Goal: Obtain resource: Obtain resource

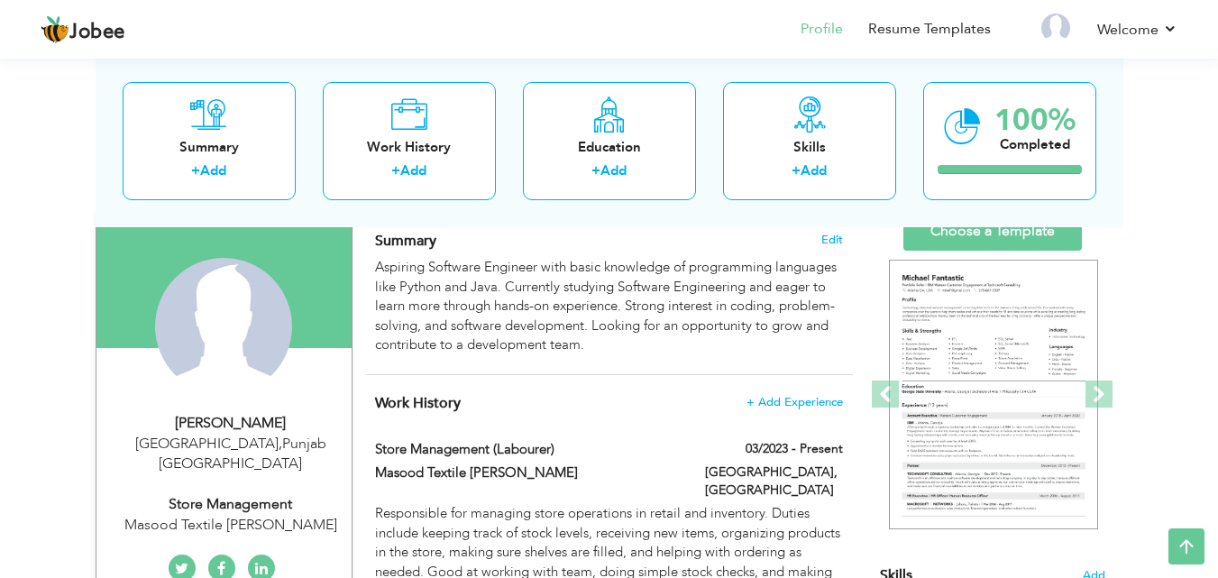
scroll to position [90, 0]
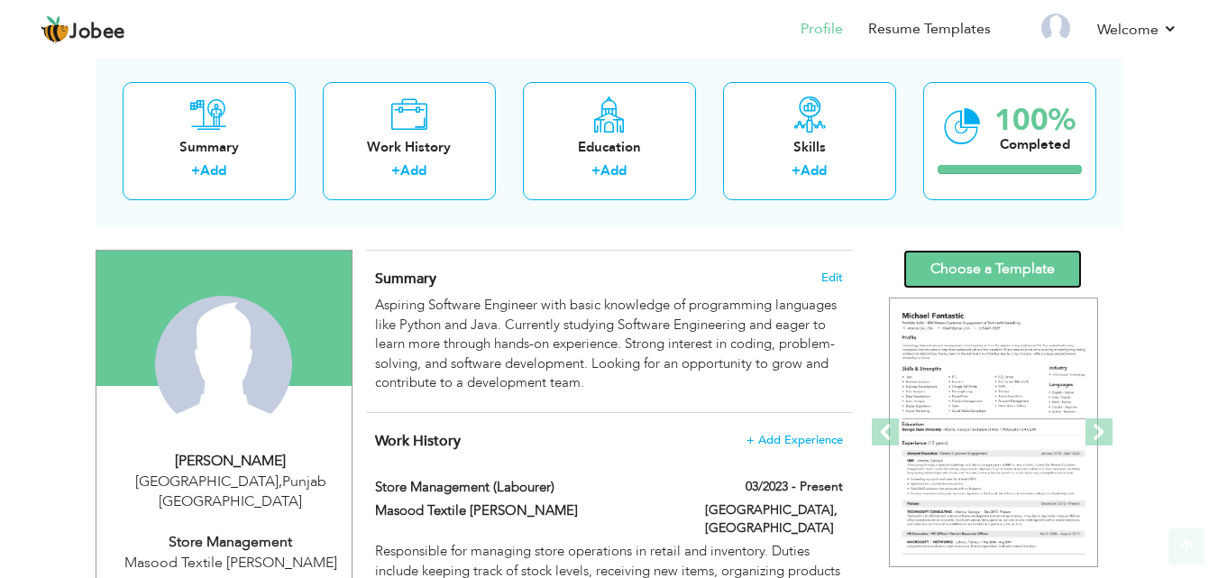
click at [972, 271] on link "Choose a Template" at bounding box center [992, 269] width 179 height 39
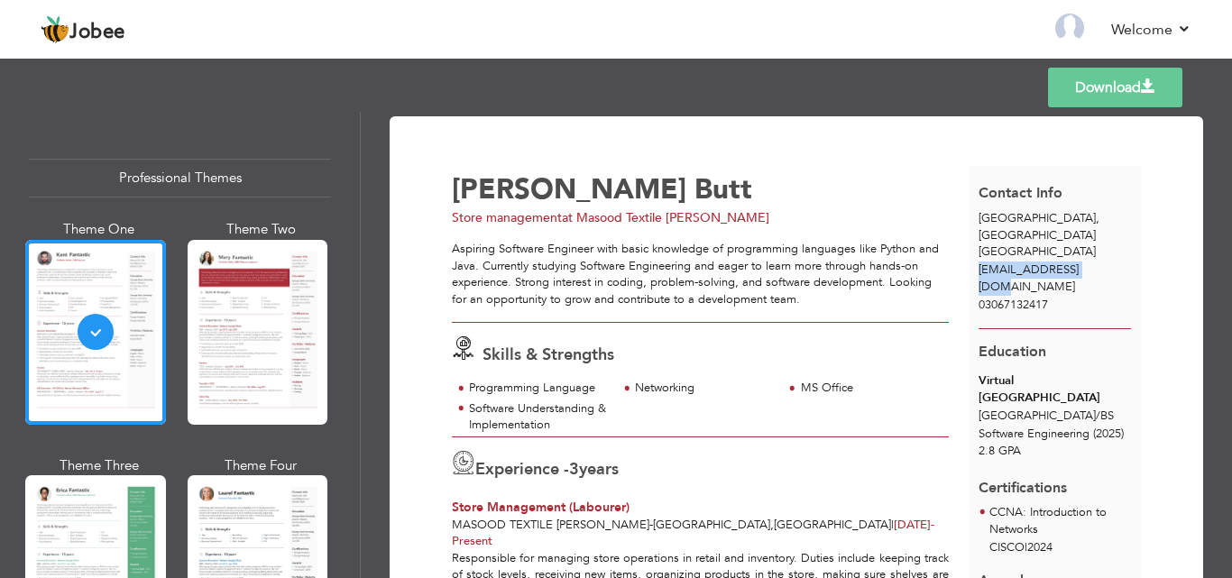
drag, startPoint x: 971, startPoint y: 249, endPoint x: 1095, endPoint y: 251, distance: 123.5
click at [1095, 261] on div "duckh4625@gmail.com" at bounding box center [1054, 277] width 172 height 33
click at [1078, 261] on span "duckh4625@gmail.com" at bounding box center [1028, 277] width 100 height 33
drag, startPoint x: 1095, startPoint y: 251, endPoint x: 991, endPoint y: 245, distance: 103.8
click at [991, 261] on span "duckh4625@gmail.com" at bounding box center [1028, 277] width 100 height 33
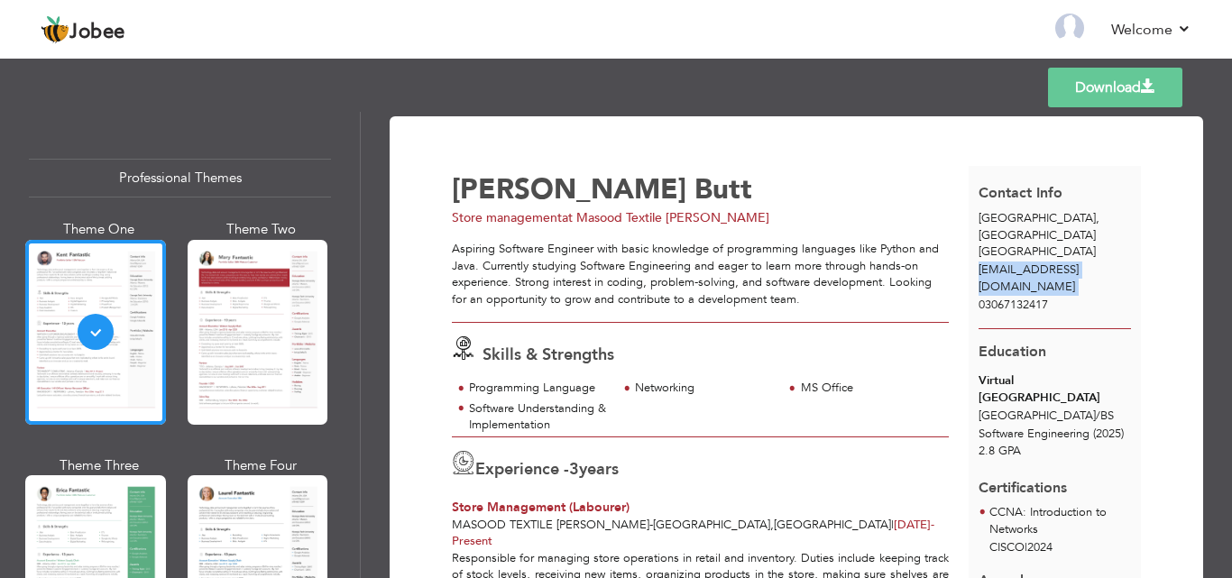
click at [978, 261] on span "duckh4625@gmail.com" at bounding box center [1028, 277] width 100 height 33
drag, startPoint x: 976, startPoint y: 255, endPoint x: 1083, endPoint y: 252, distance: 107.3
click at [1078, 261] on span "duckh4625@gmail.com" at bounding box center [1028, 277] width 100 height 33
click at [247, 353] on div at bounding box center [258, 332] width 141 height 185
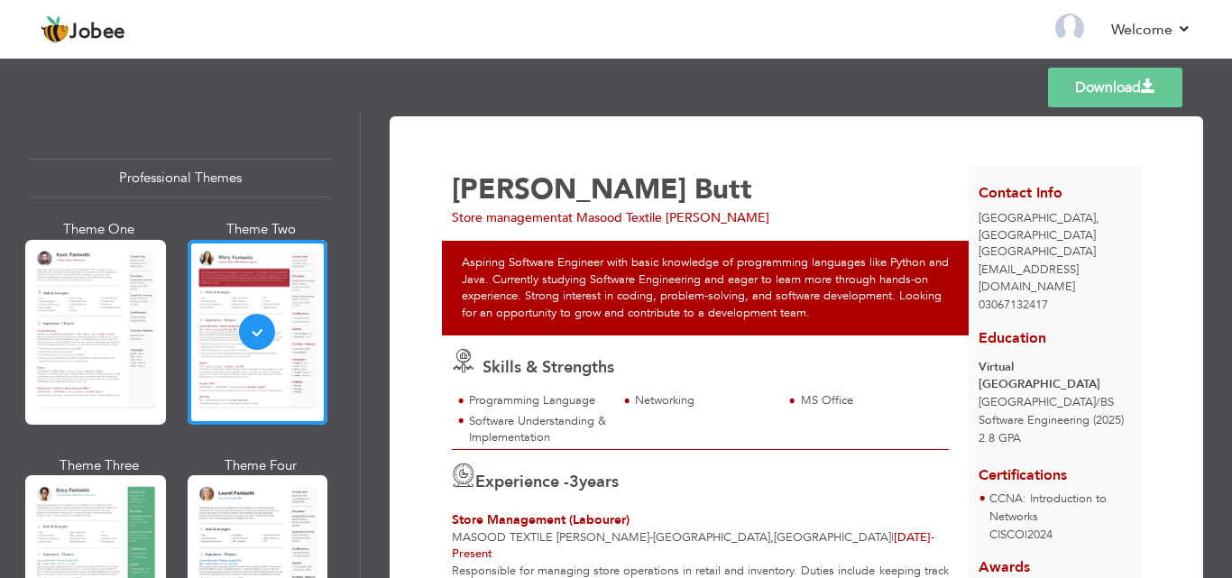
drag, startPoint x: 337, startPoint y: 0, endPoint x: 706, endPoint y: 76, distance: 376.5
click at [706, 76] on div "Templates Download" at bounding box center [616, 88] width 1232 height 58
drag, startPoint x: 975, startPoint y: 250, endPoint x: 1098, endPoint y: 249, distance: 123.5
click at [1098, 261] on div "duckh4625@gmail.com" at bounding box center [1054, 277] width 172 height 33
click at [1097, 261] on div "duckh4625@gmail.com" at bounding box center [1054, 277] width 172 height 33
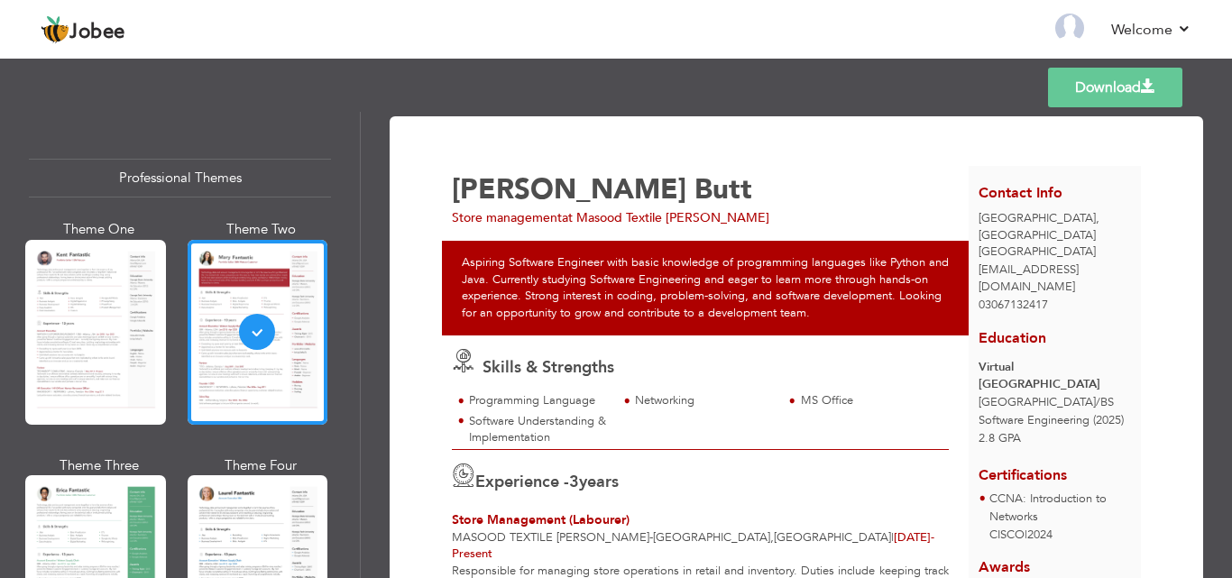
click at [1089, 213] on div "Faisalabad , Punjab Pakistan" at bounding box center [1054, 235] width 172 height 50
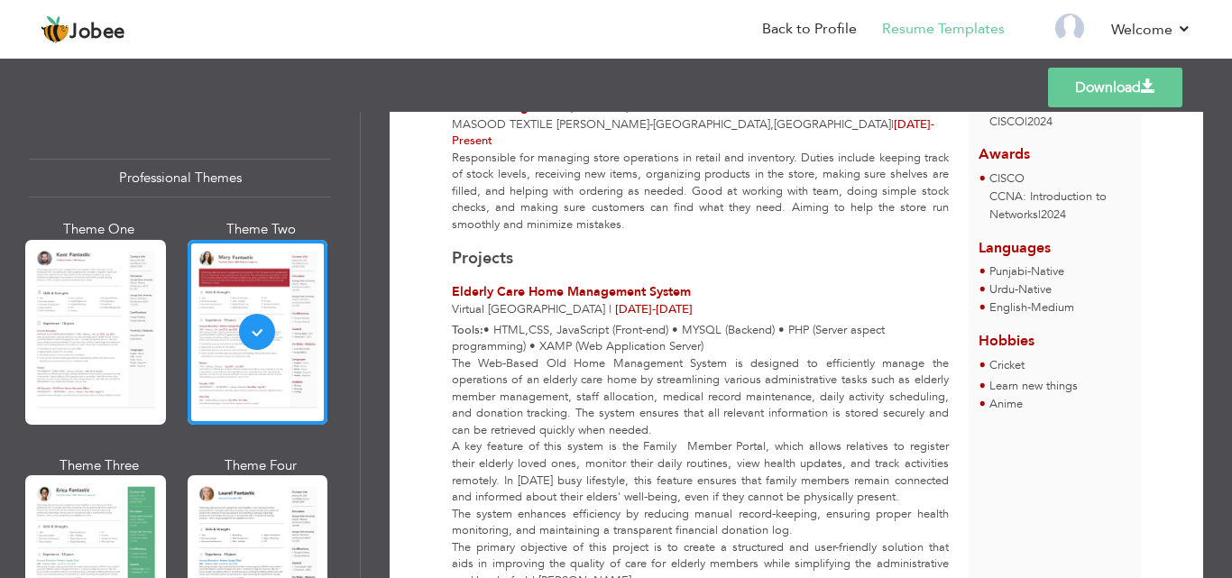
scroll to position [451, 0]
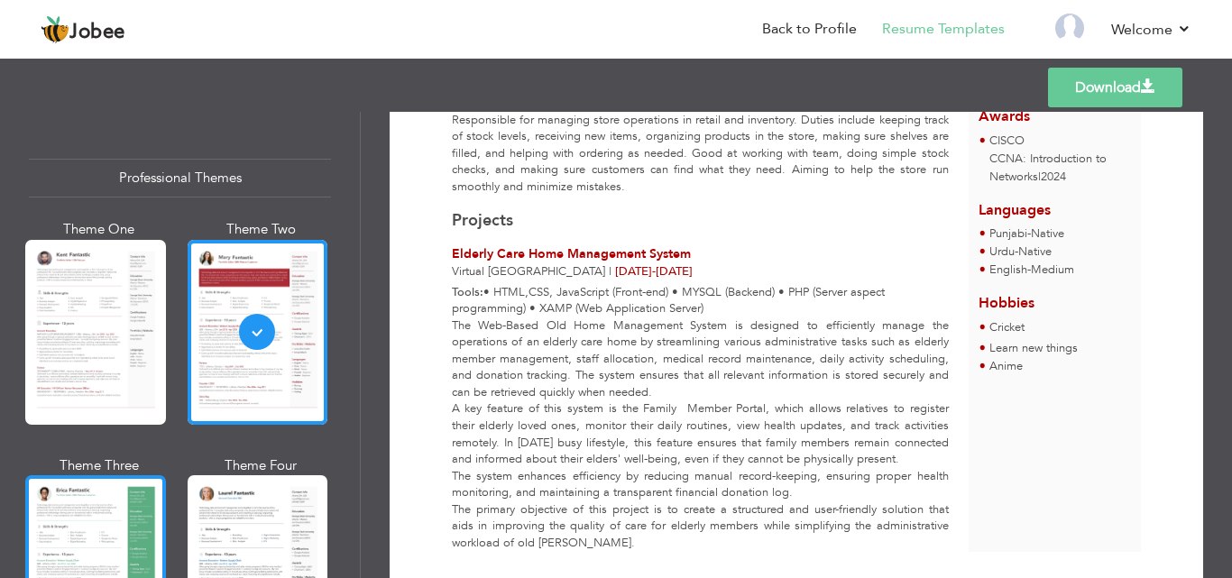
click at [82, 538] on div at bounding box center [95, 567] width 141 height 185
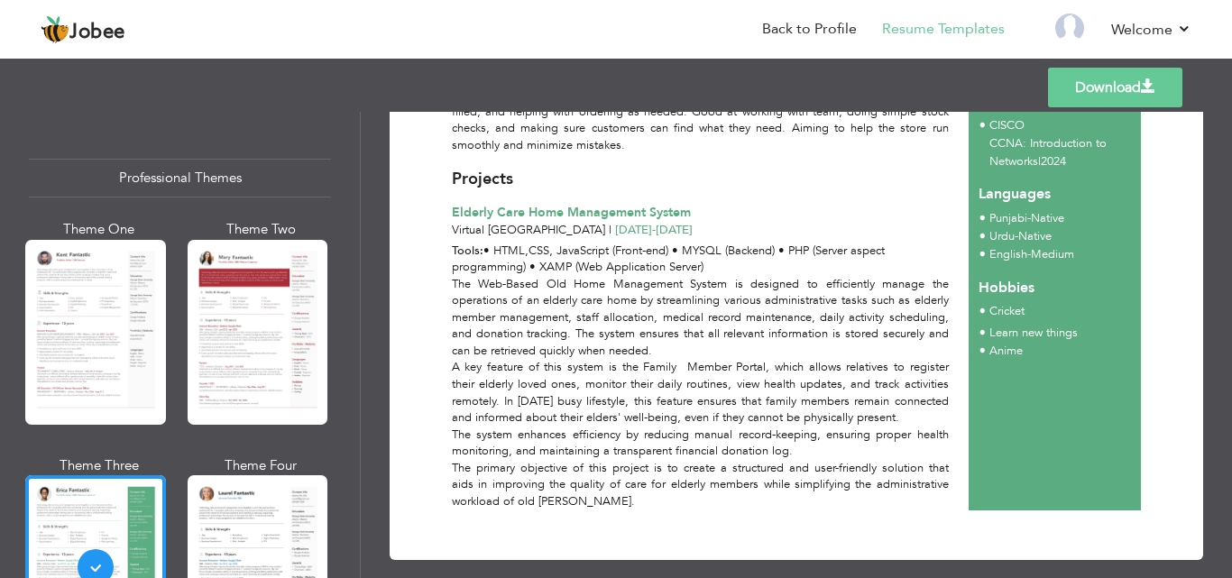
scroll to position [482, 0]
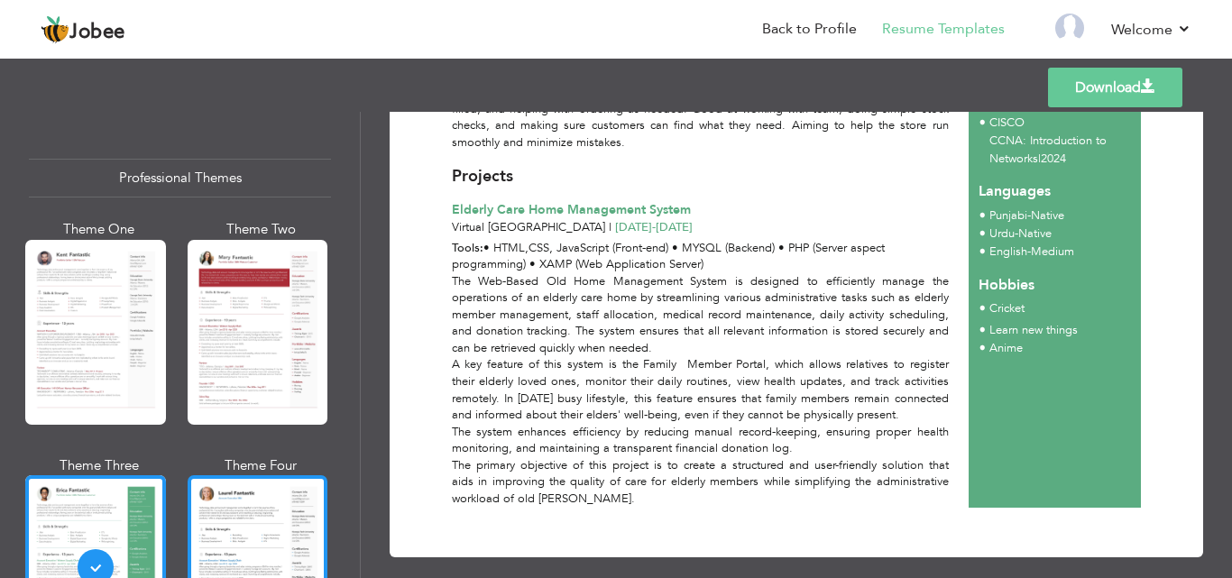
click at [269, 551] on div at bounding box center [258, 567] width 141 height 185
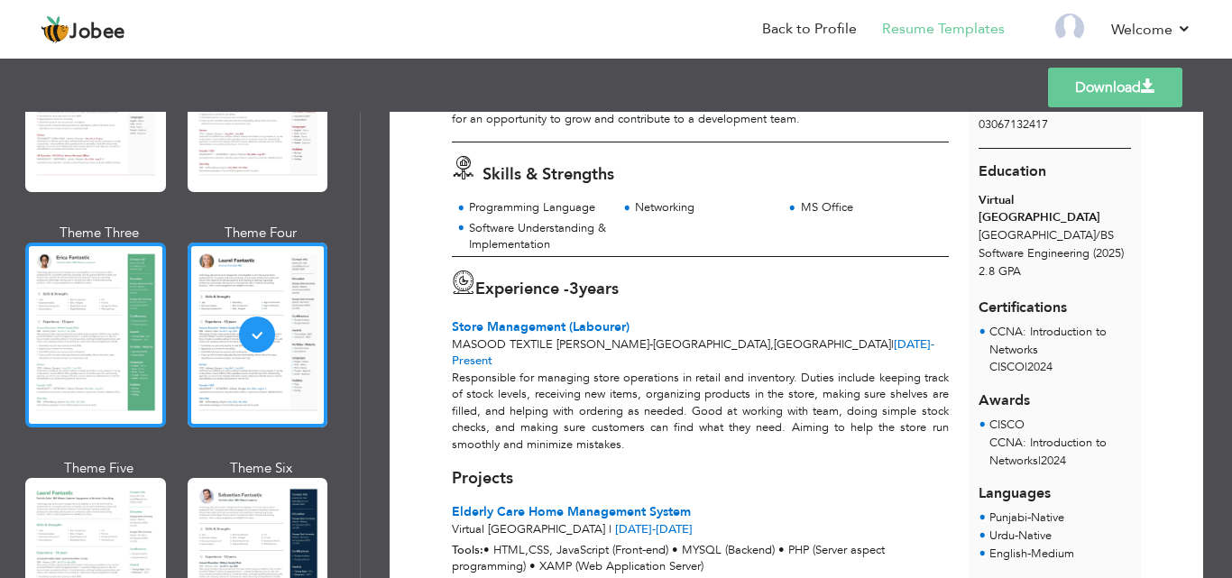
scroll to position [271, 0]
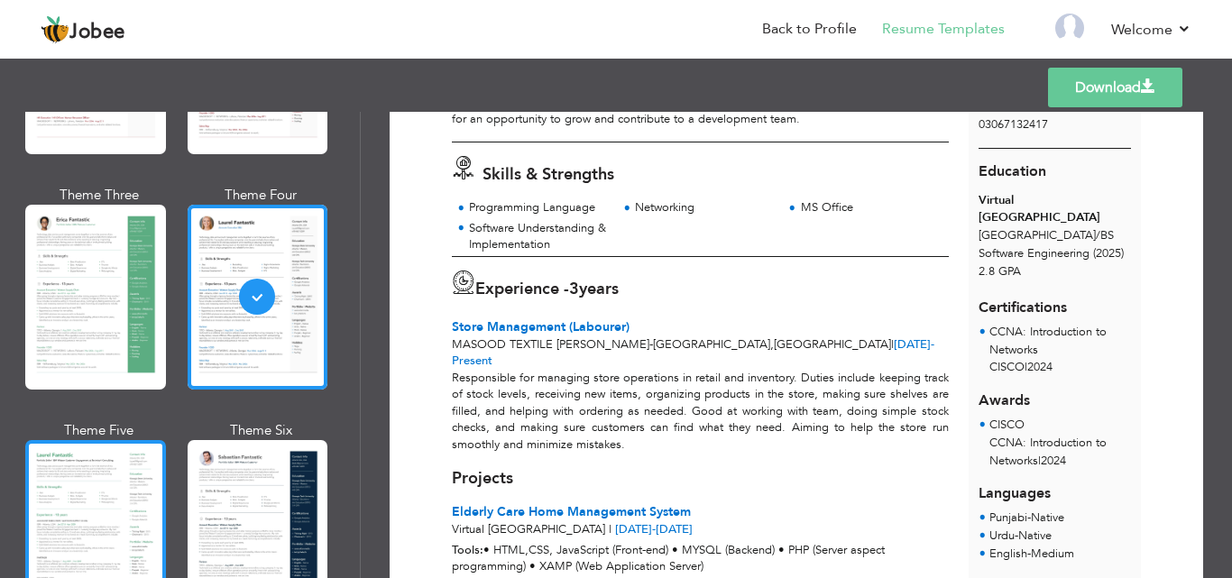
click at [126, 462] on div at bounding box center [95, 532] width 141 height 185
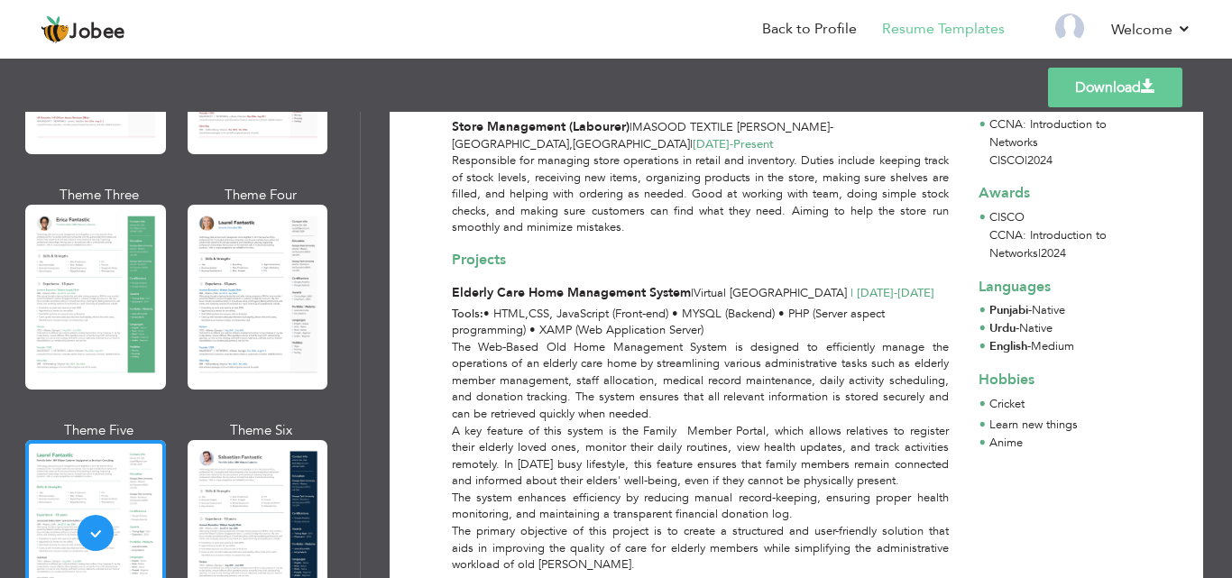
scroll to position [451, 0]
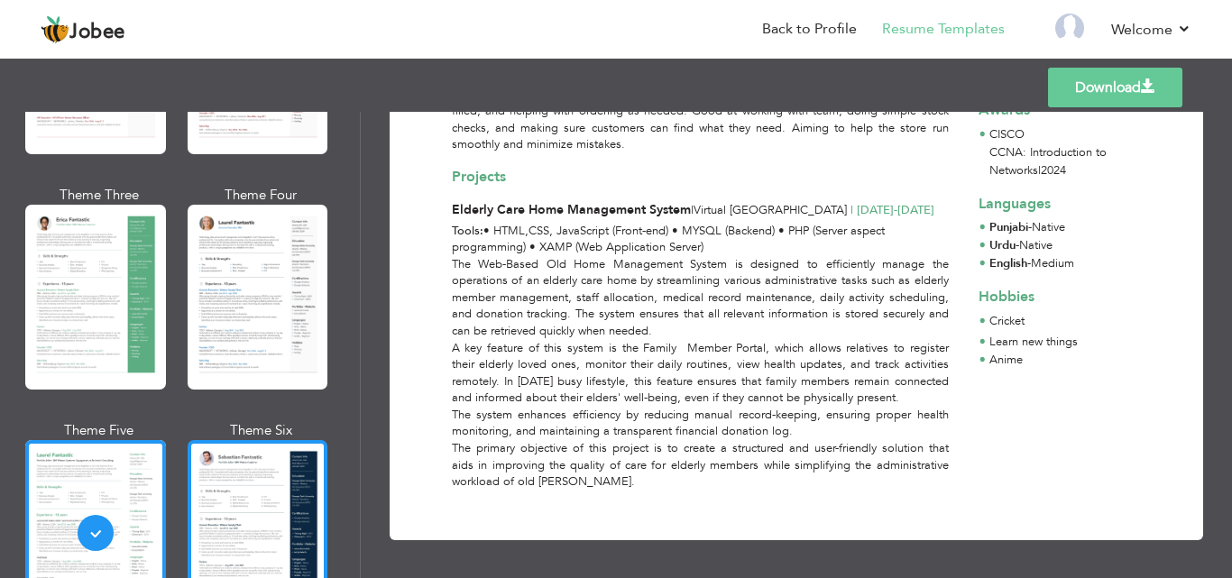
click at [202, 491] on div at bounding box center [258, 532] width 141 height 185
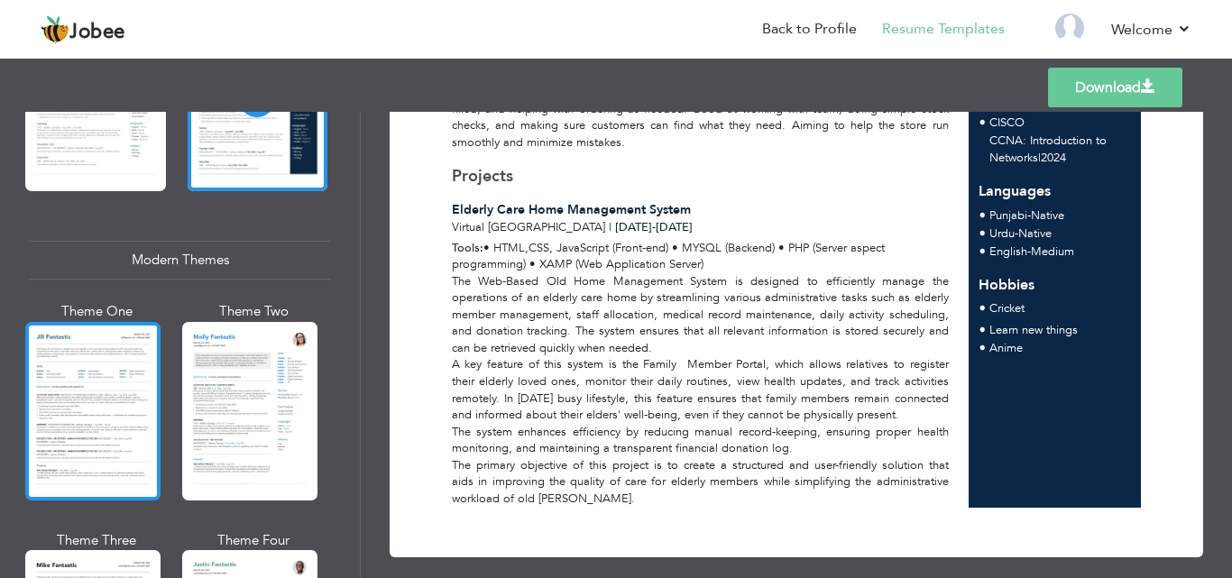
scroll to position [721, 0]
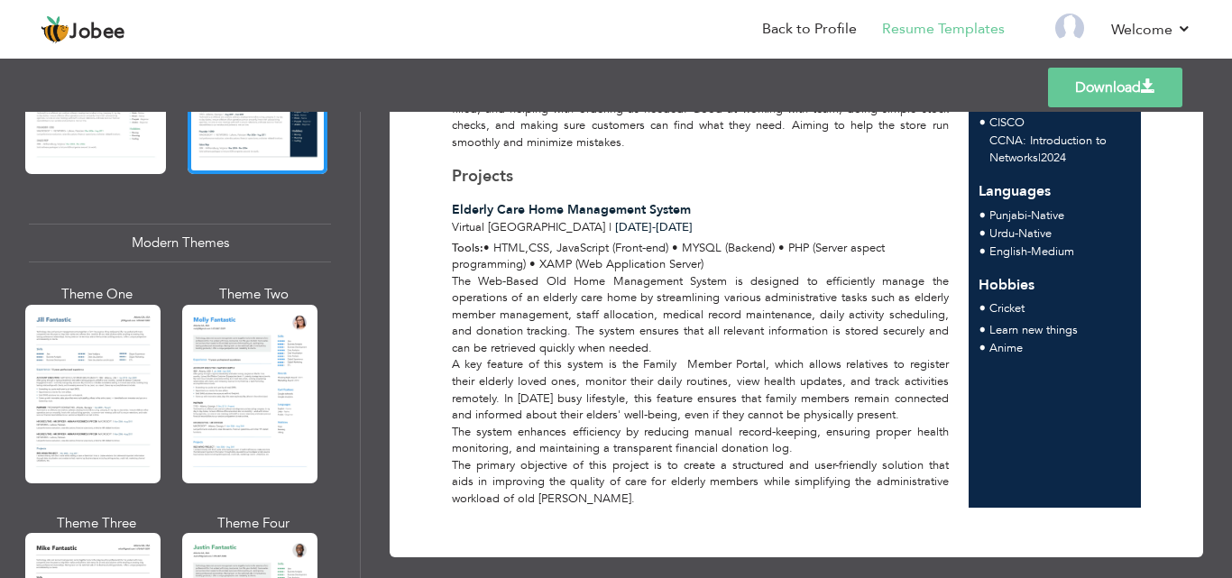
click at [126, 431] on div at bounding box center [92, 394] width 135 height 179
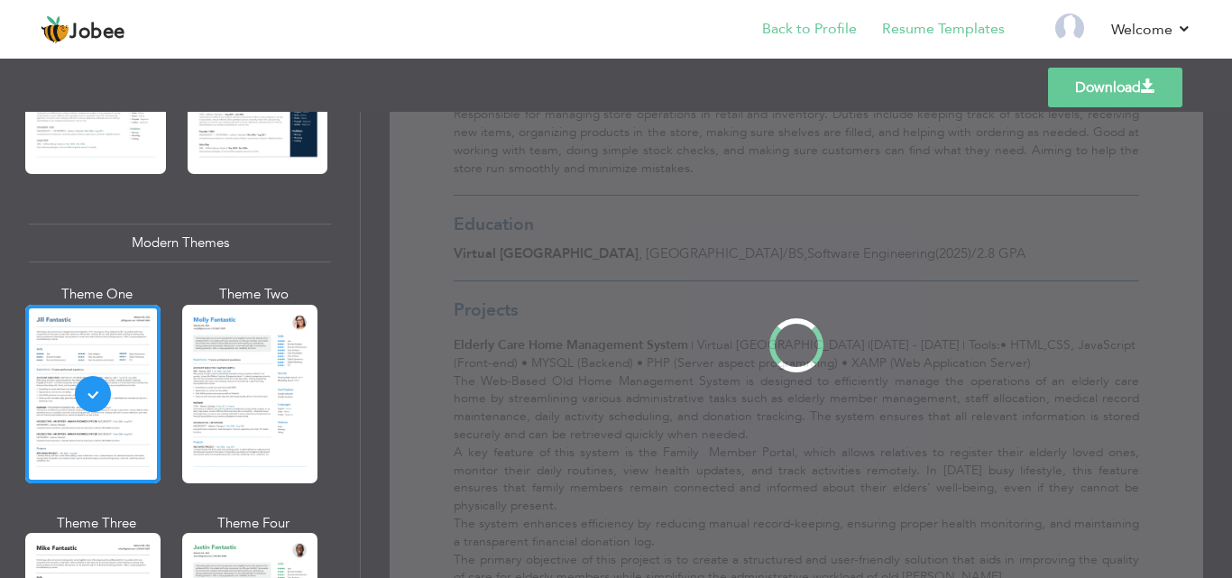
scroll to position [0, 0]
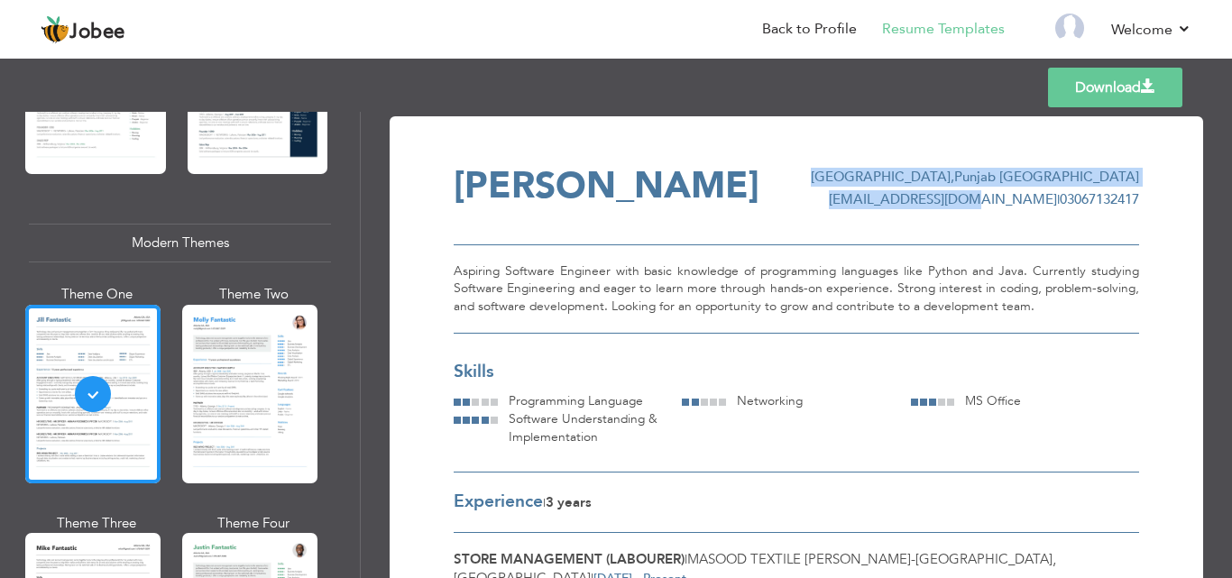
drag, startPoint x: 898, startPoint y: 198, endPoint x: 1041, endPoint y: 206, distance: 142.6
click at [1041, 206] on div "Muhammad Saim Butt Faisalabad , Punjab Pakistan duckh4625@gmail.com | 030671324…" at bounding box center [796, 189] width 685 height 42
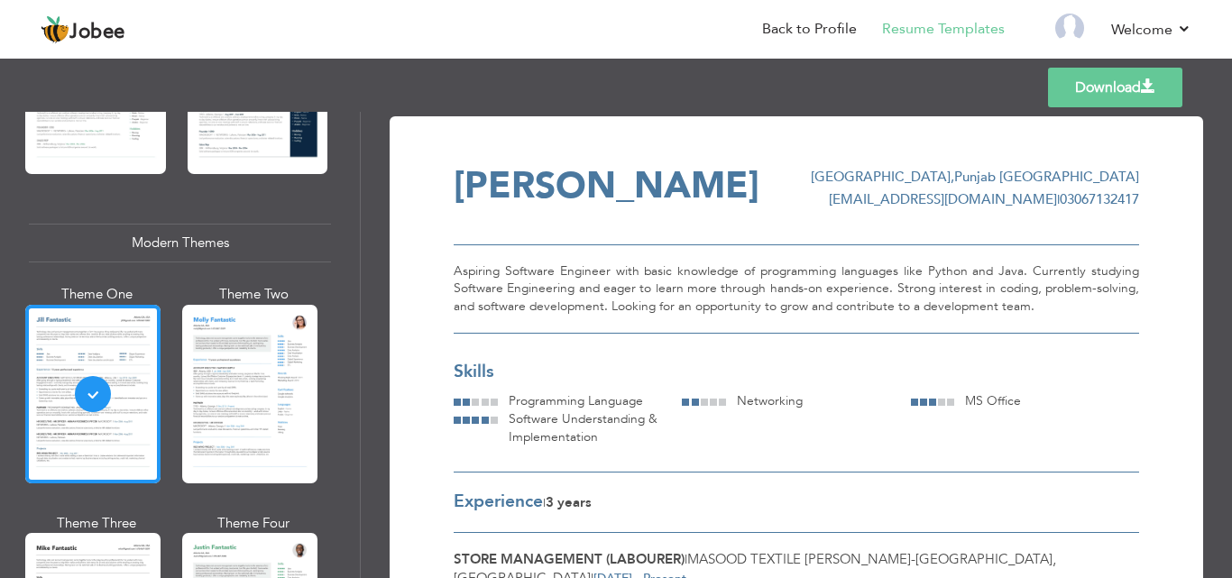
click at [1057, 206] on span "|" at bounding box center [1058, 199] width 3 height 18
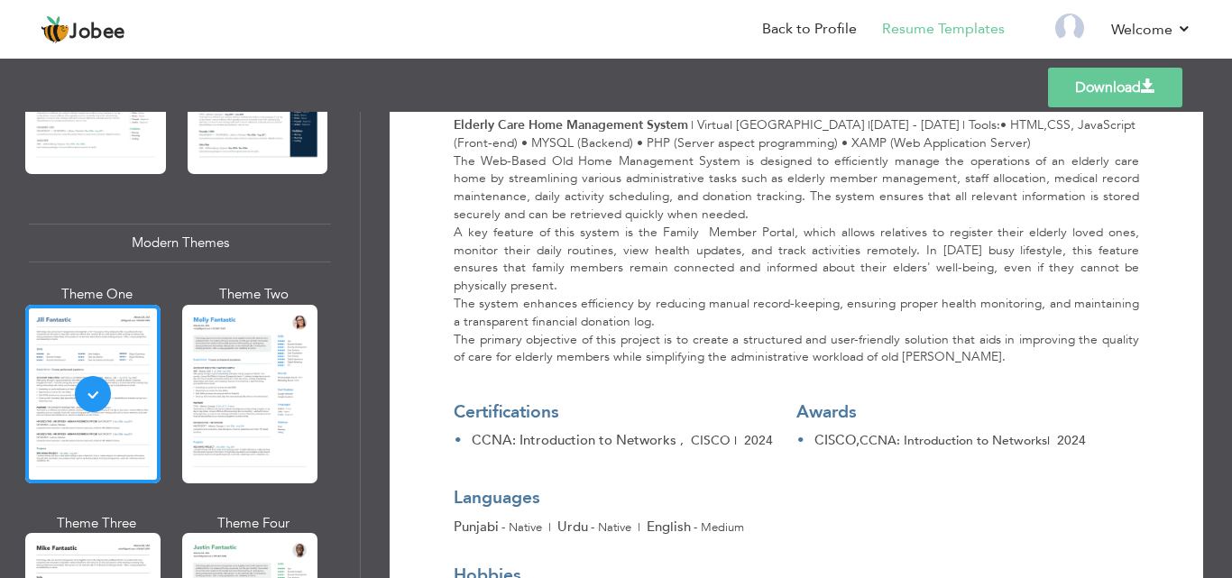
scroll to position [812, 0]
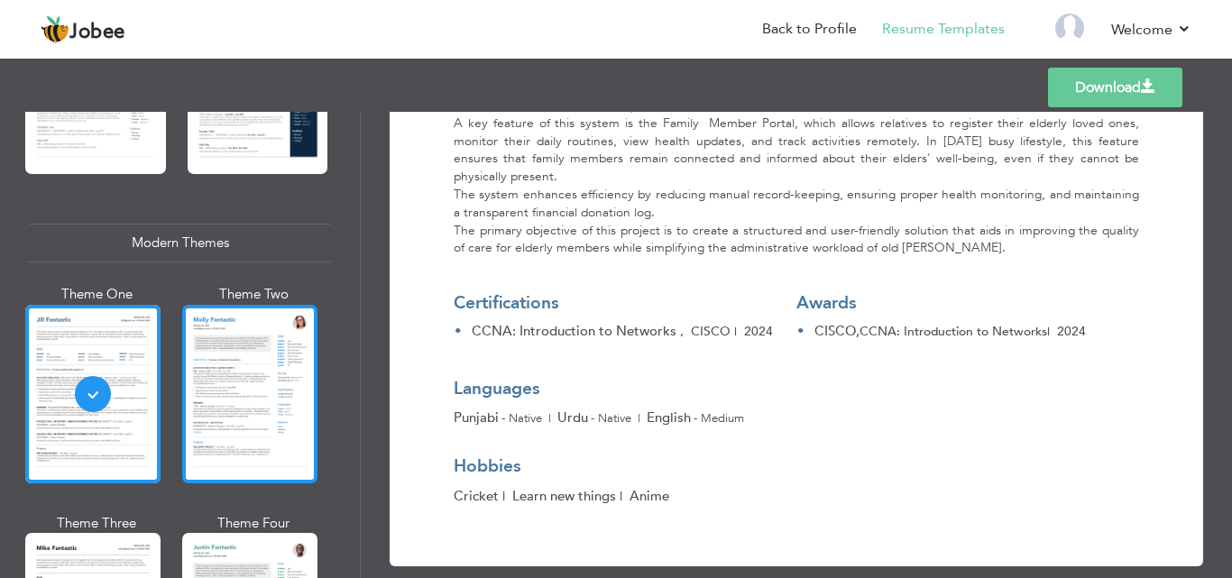
click at [290, 389] on div at bounding box center [249, 394] width 135 height 179
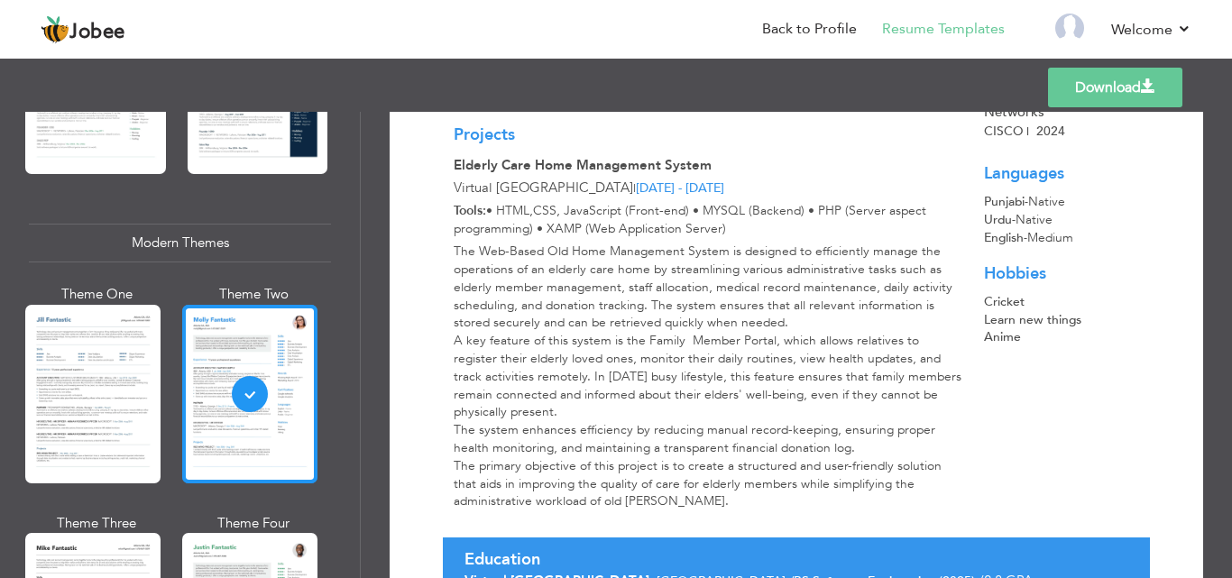
scroll to position [902, 0]
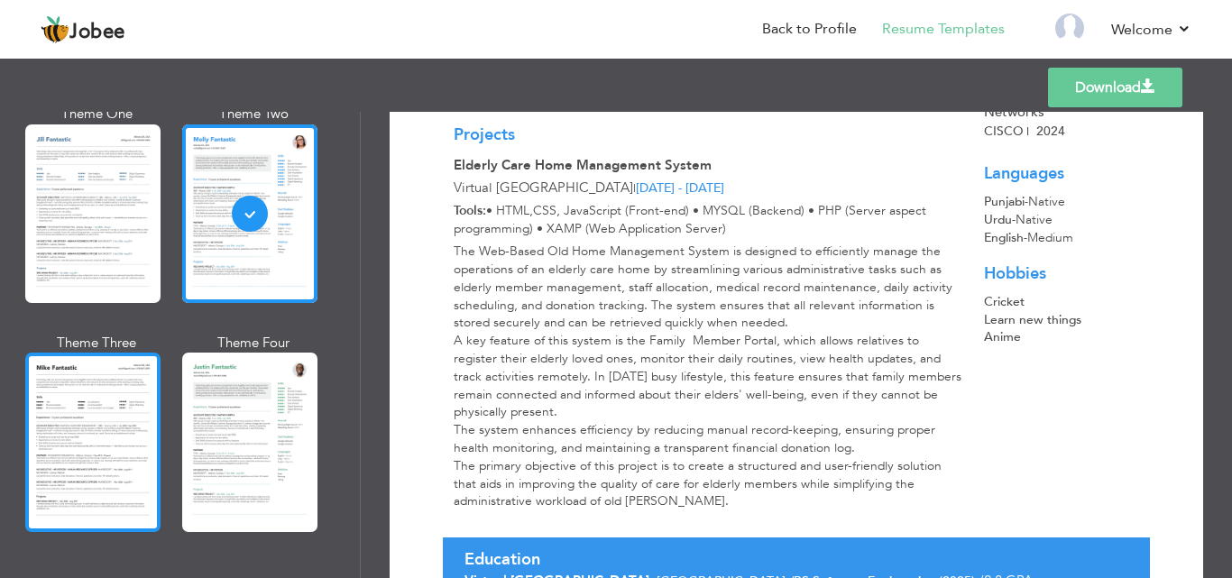
click at [124, 453] on div at bounding box center [92, 442] width 135 height 179
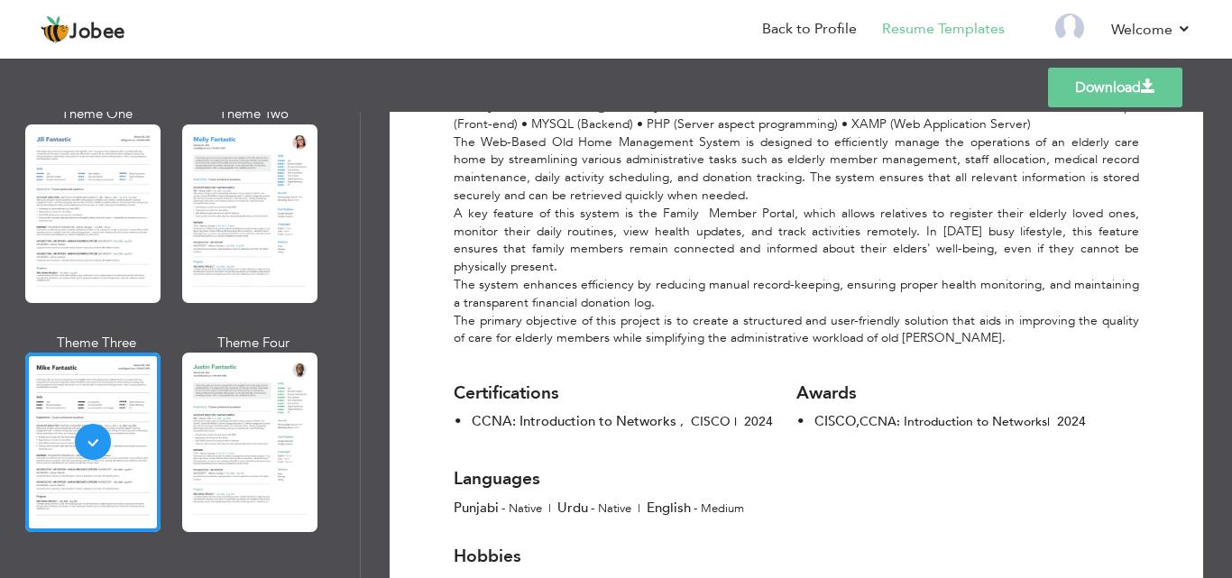
scroll to position [815, 0]
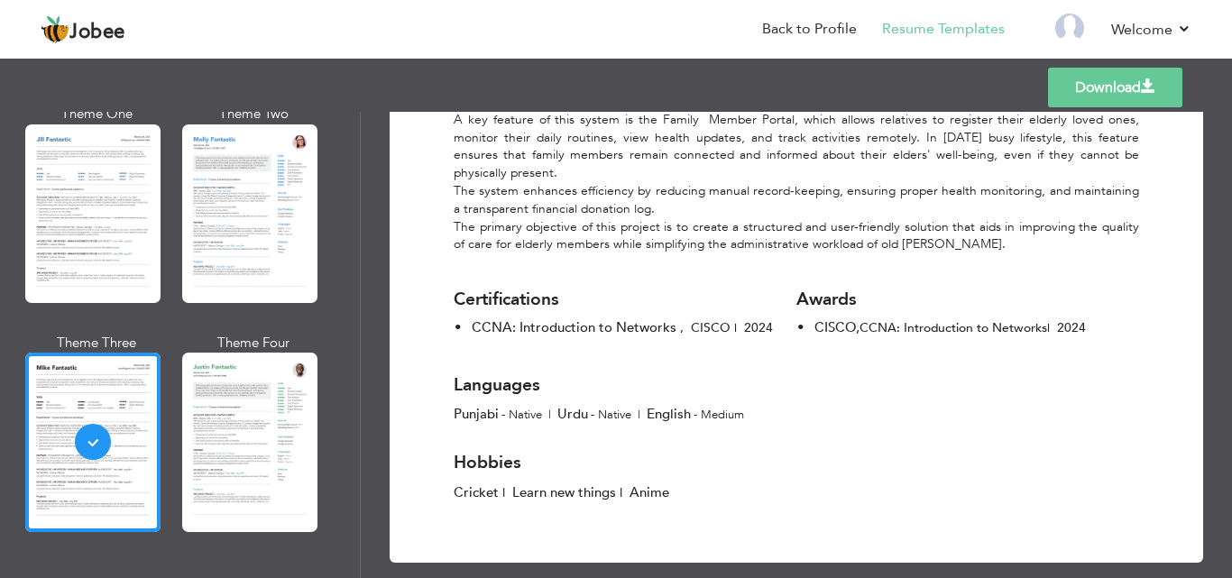
click at [275, 423] on div at bounding box center [249, 442] width 135 height 179
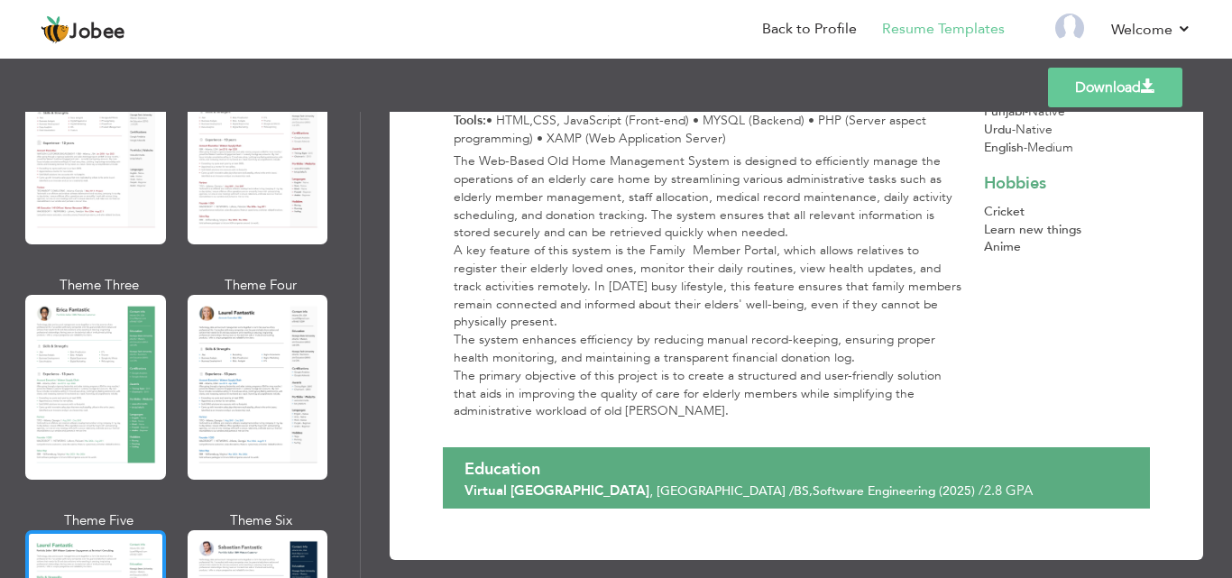
scroll to position [0, 0]
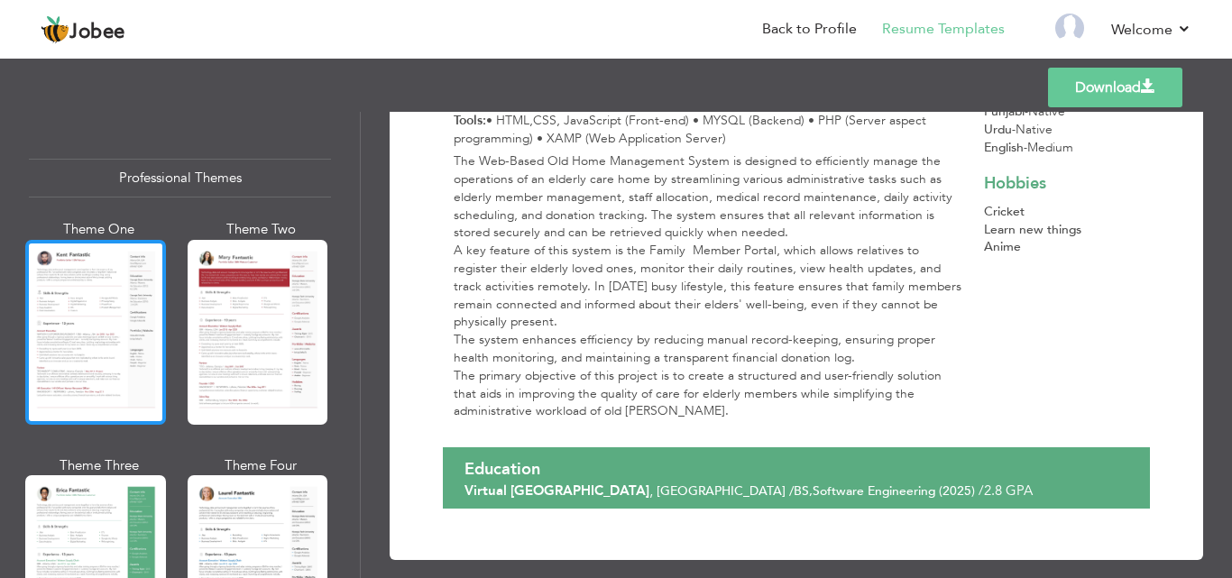
click at [140, 344] on div at bounding box center [95, 332] width 141 height 185
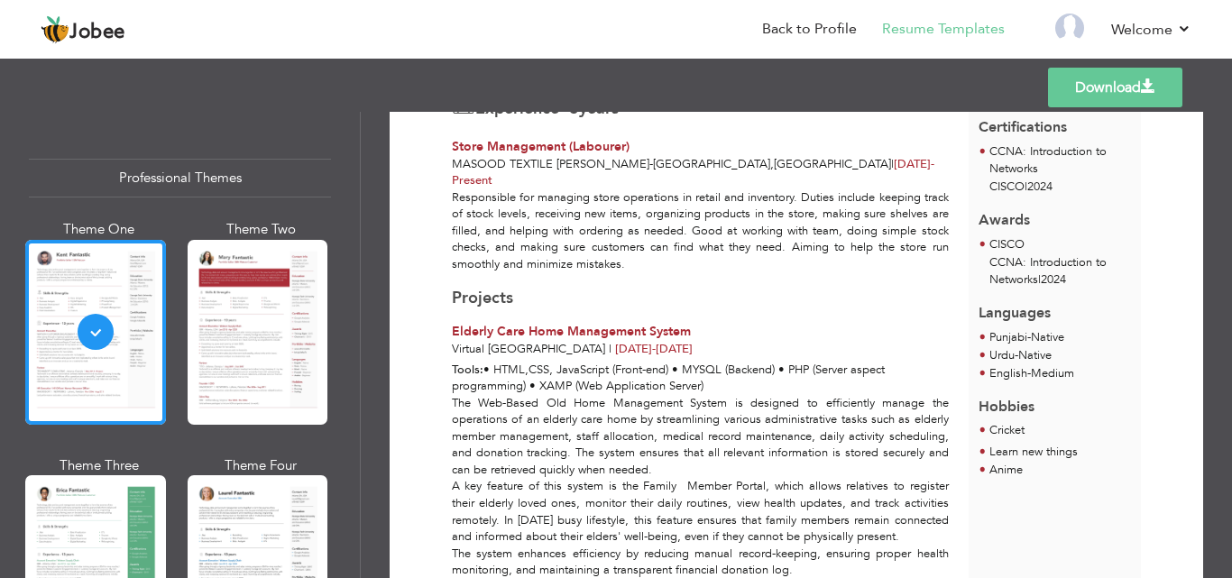
scroll to position [451, 0]
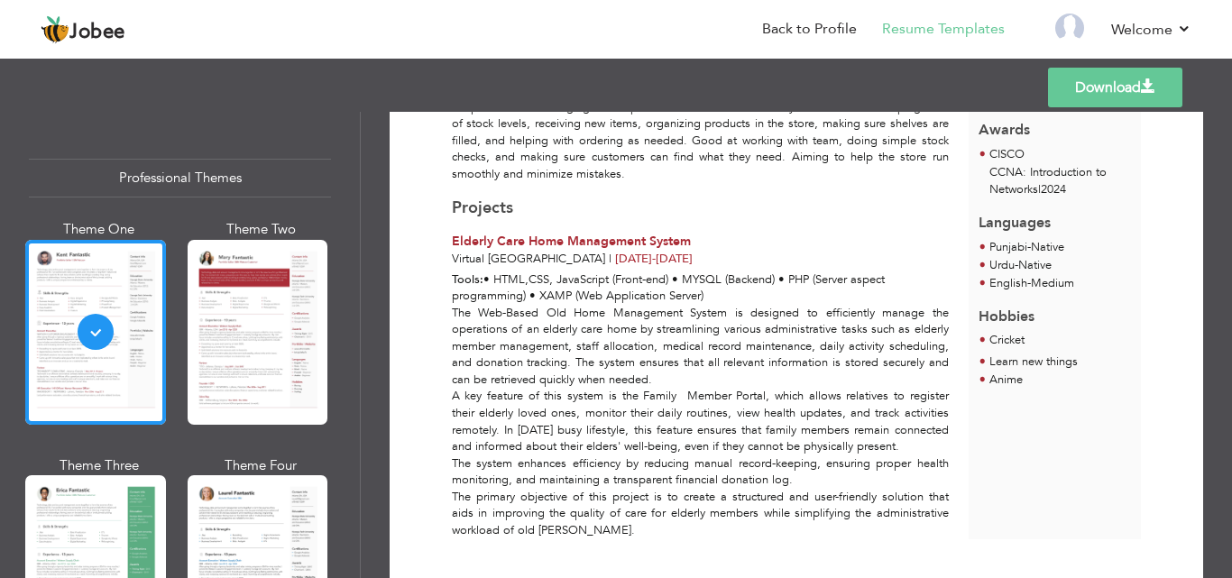
click at [436, 205] on div "Download Muhammad Saim Butt Store management at Masood Textile mills Skills & S…" at bounding box center [796, 127] width 750 height 878
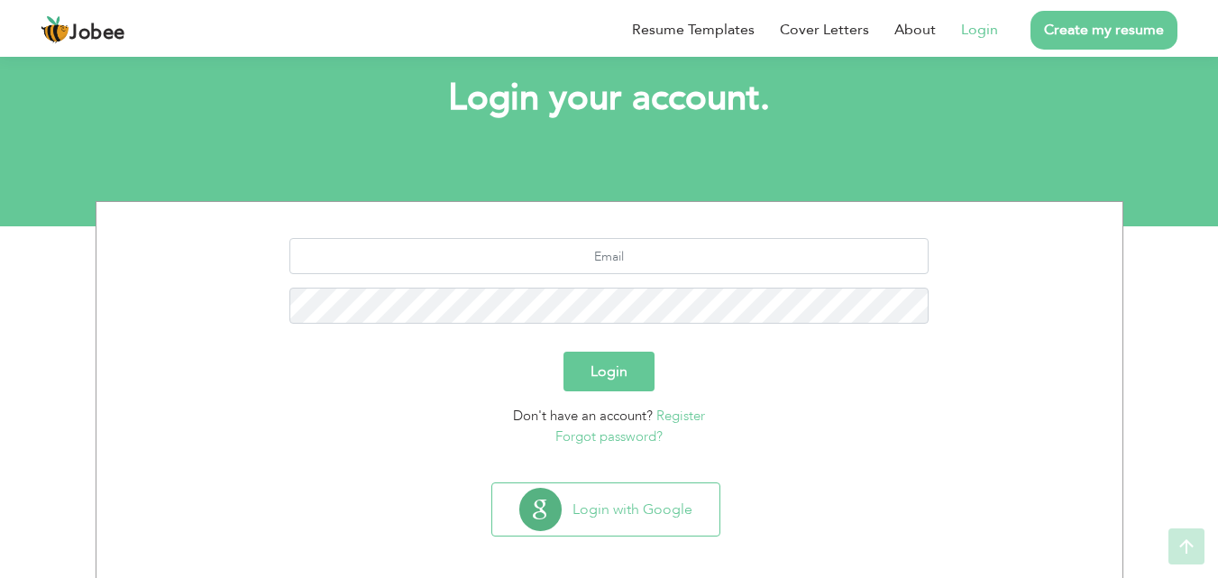
scroll to position [106, 0]
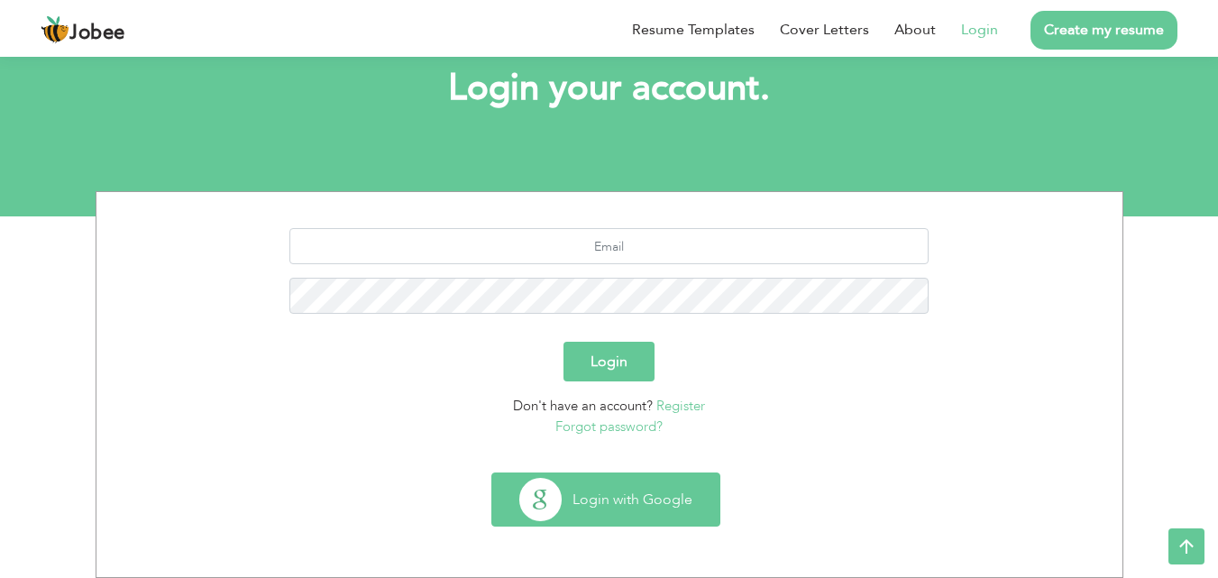
click at [651, 507] on button "Login with Google" at bounding box center [605, 499] width 227 height 52
